Goal: Task Accomplishment & Management: Manage account settings

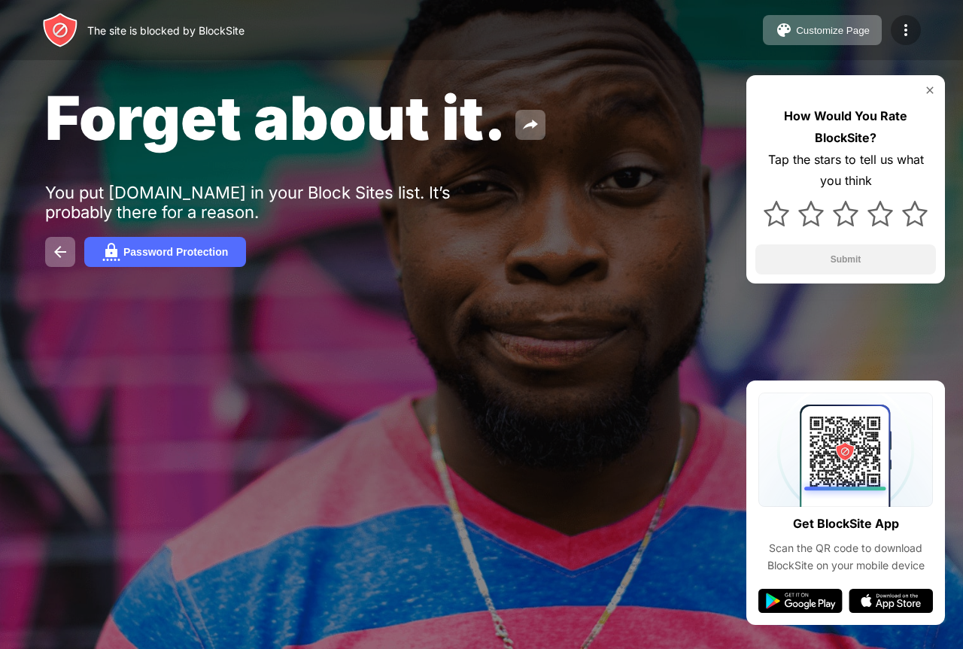
click at [910, 29] on img at bounding box center [906, 30] width 18 height 18
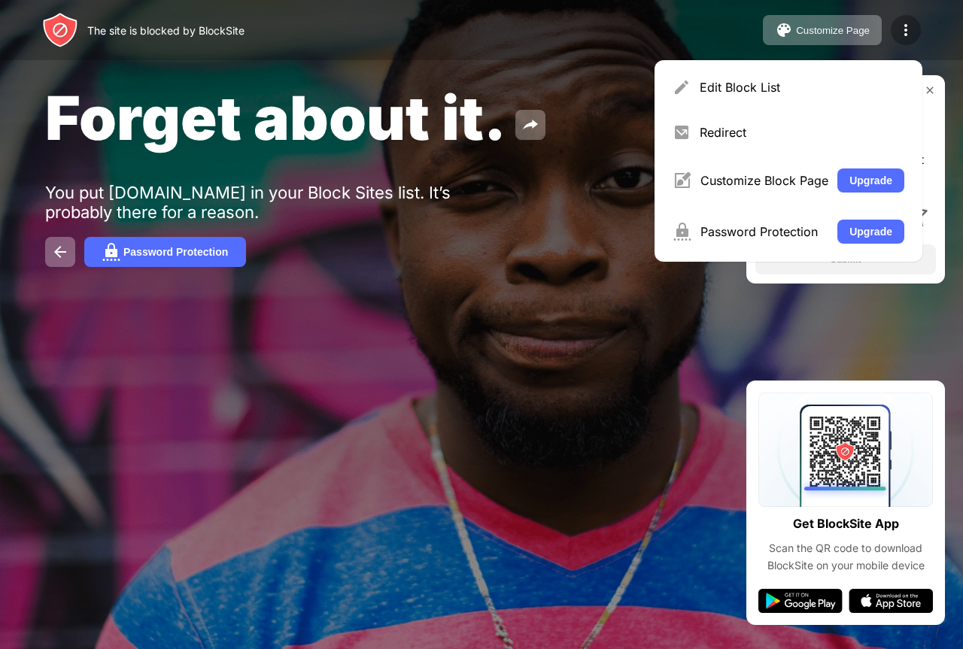
click at [893, 32] on div at bounding box center [906, 30] width 30 height 30
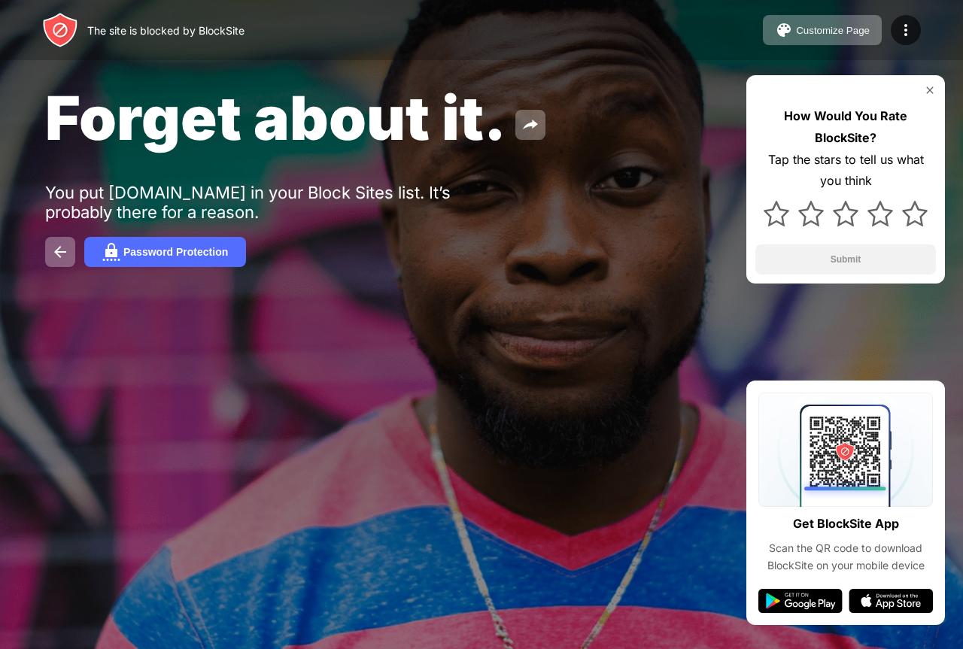
click at [927, 87] on img at bounding box center [930, 90] width 12 height 12
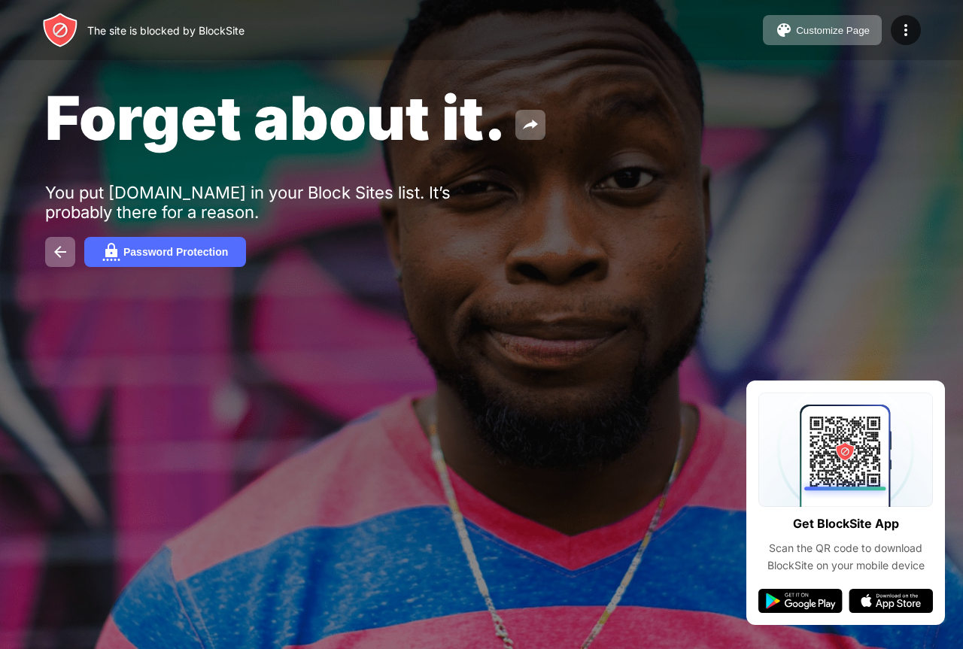
drag, startPoint x: 125, startPoint y: 38, endPoint x: 181, endPoint y: 76, distance: 67.2
click at [126, 38] on div "The site is blocked by BlockSite" at bounding box center [143, 30] width 202 height 36
click at [82, 245] on div "Password Protection" at bounding box center [481, 252] width 873 height 30
click at [74, 247] on button at bounding box center [60, 252] width 30 height 30
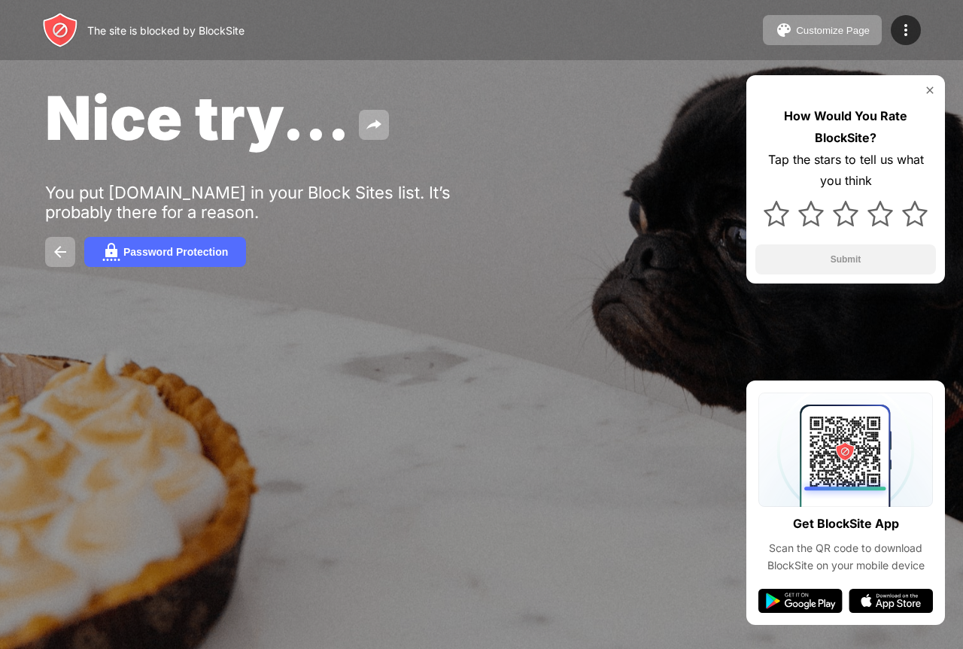
drag, startPoint x: 958, startPoint y: 0, endPoint x: 290, endPoint y: 122, distance: 678.9
click at [275, 152] on span "Nice try..." at bounding box center [197, 117] width 305 height 73
click at [912, 35] on img at bounding box center [906, 30] width 18 height 18
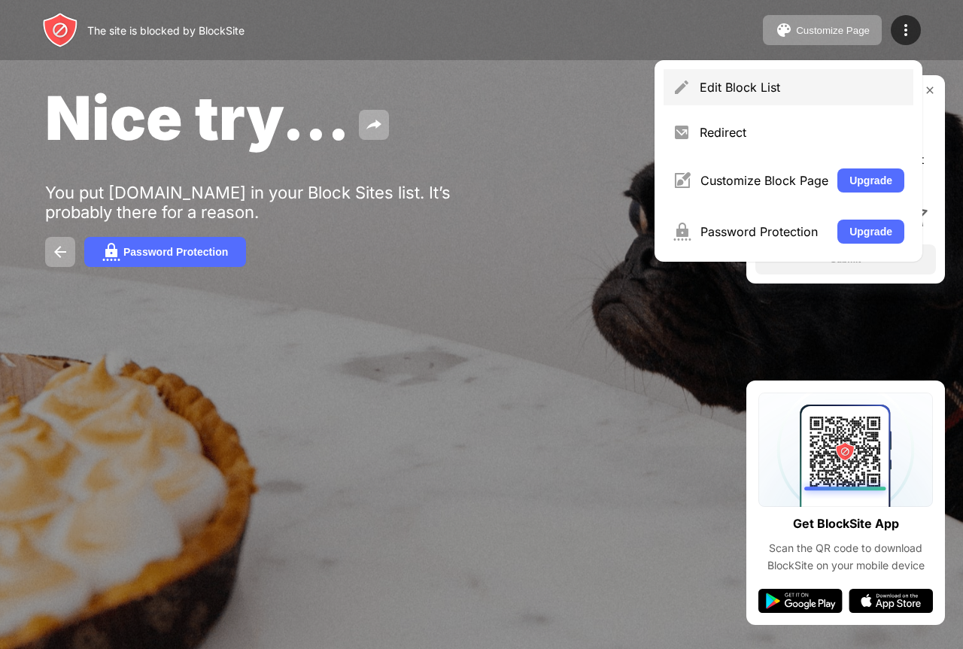
click at [743, 96] on div "Edit Block List" at bounding box center [788, 87] width 250 height 36
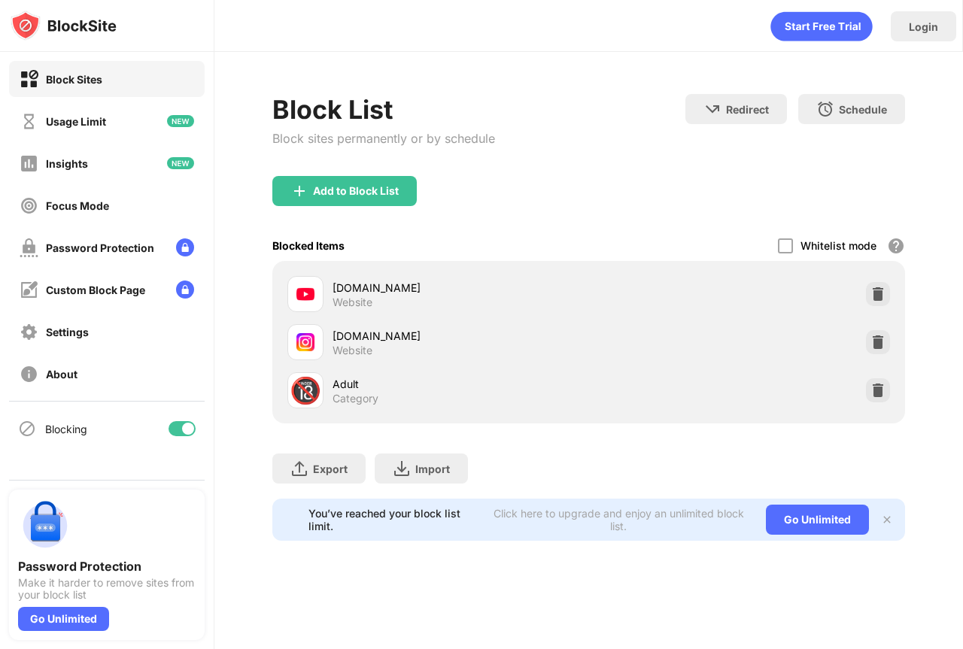
click at [961, 26] on div "Login" at bounding box center [588, 22] width 748 height 45
click at [189, 423] on div at bounding box center [188, 429] width 12 height 12
click at [910, 37] on div "Login" at bounding box center [923, 26] width 65 height 30
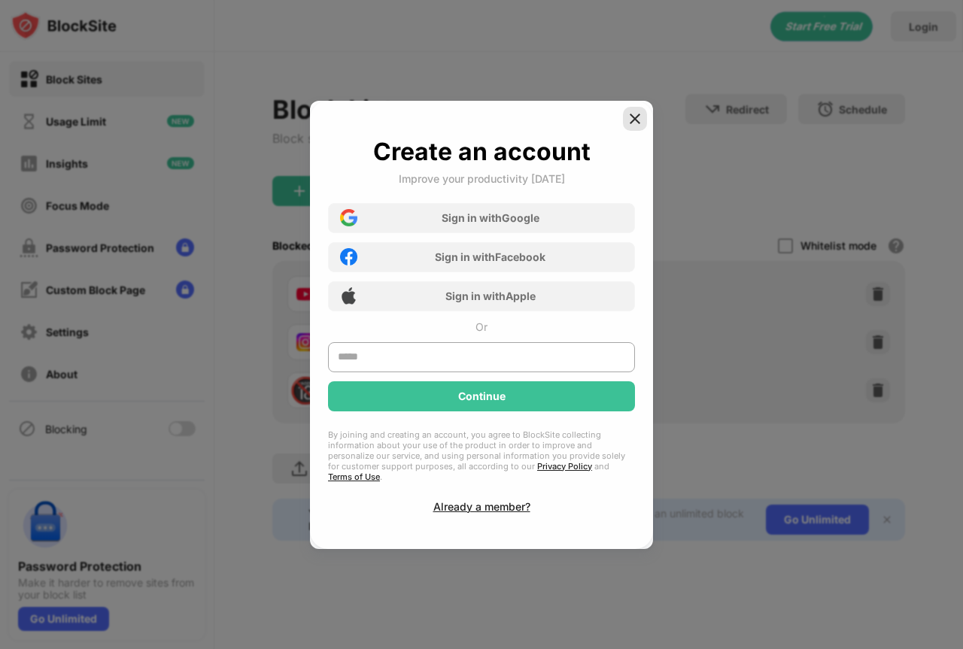
click at [637, 126] on img at bounding box center [634, 118] width 15 height 15
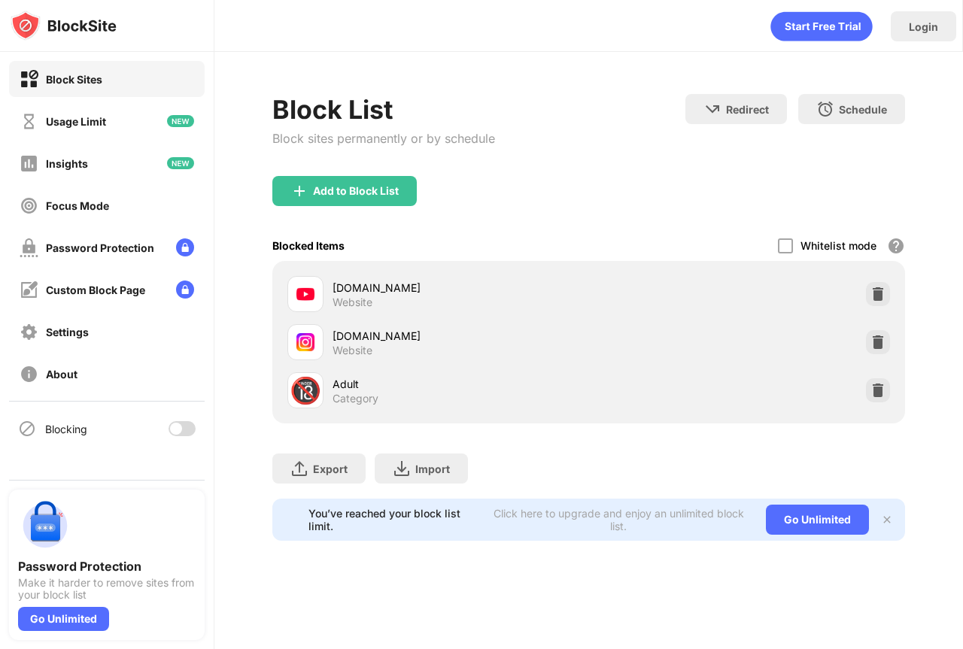
click at [106, 83] on div "Block Sites" at bounding box center [107, 79] width 196 height 36
click at [105, 83] on div "Block Sites" at bounding box center [107, 79] width 196 height 36
click at [883, 287] on img at bounding box center [877, 294] width 15 height 15
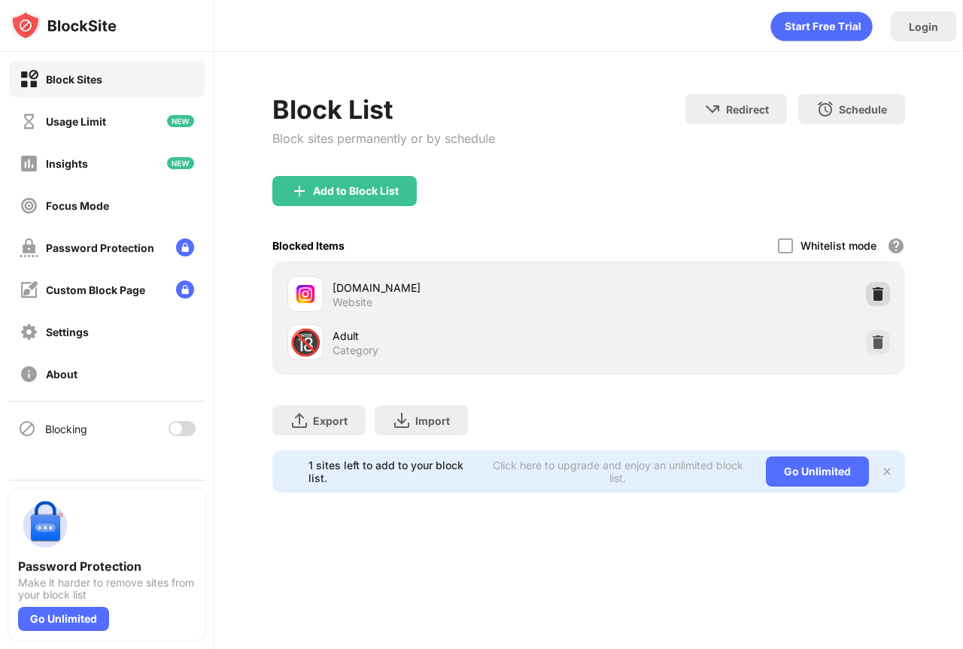
click at [872, 287] on img at bounding box center [877, 294] width 15 height 15
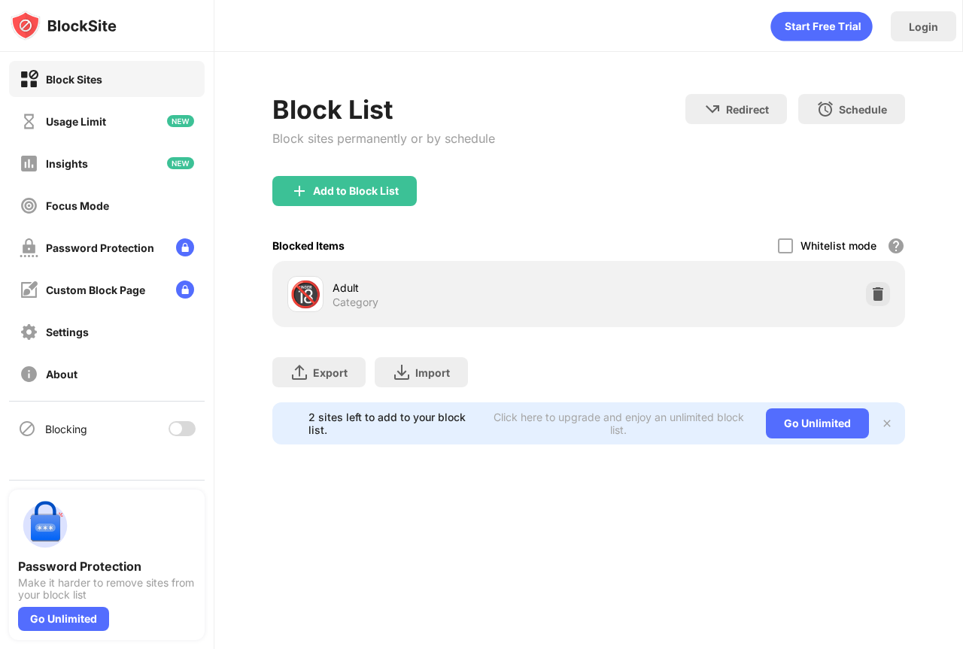
click at [327, 491] on div "Login Block List Block sites permanently or by schedule Redirect Choose a site …" at bounding box center [588, 324] width 748 height 649
